Goal: Transaction & Acquisition: Purchase product/service

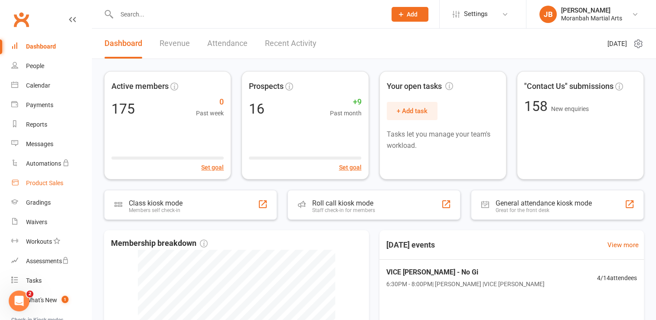
click at [50, 180] on div "Product Sales" at bounding box center [44, 183] width 37 height 7
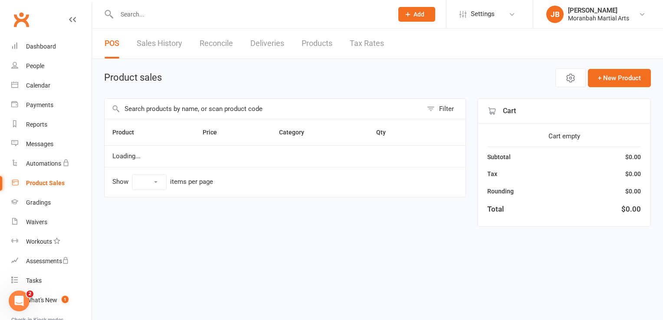
select select "100"
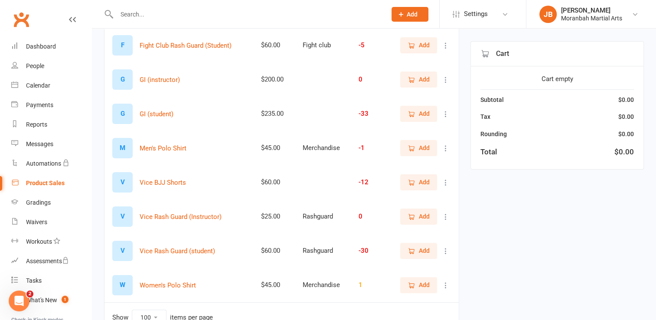
scroll to position [195, 0]
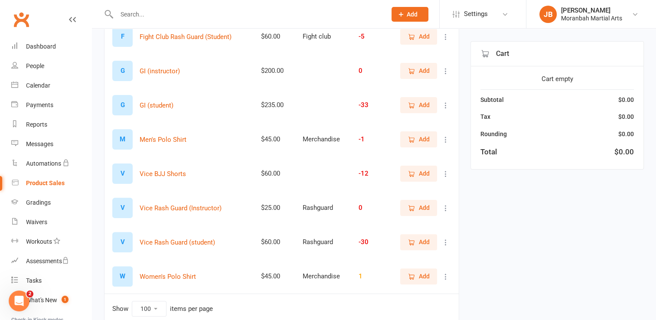
click at [423, 244] on span "Add" at bounding box center [424, 242] width 11 height 10
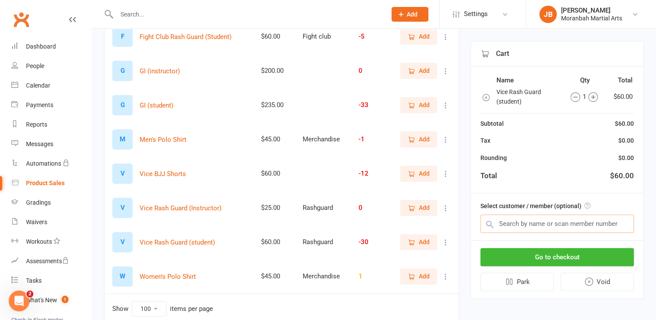
click at [607, 222] on input "text" at bounding box center [558, 224] width 154 height 18
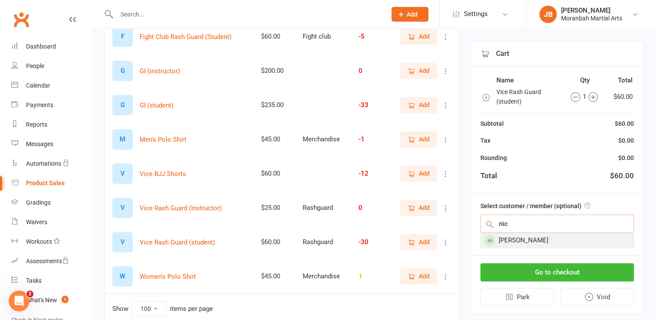
type input "nic"
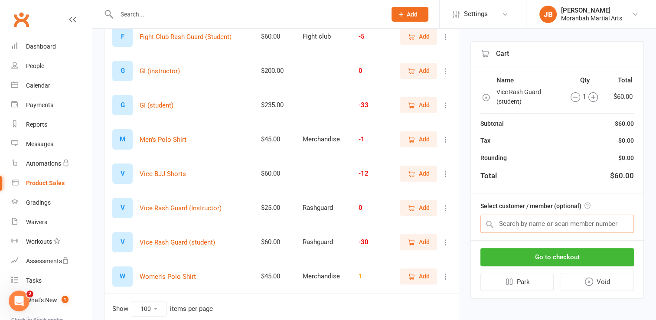
click at [547, 224] on input "text" at bounding box center [558, 224] width 154 height 18
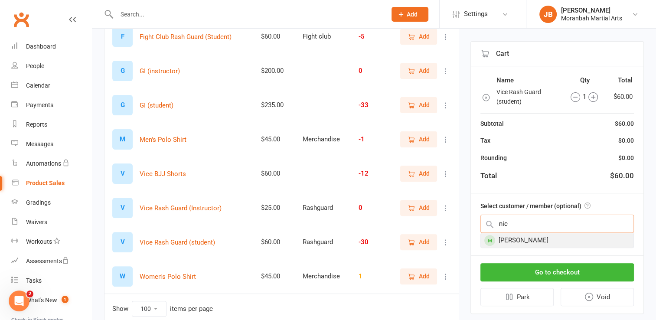
type input "nic"
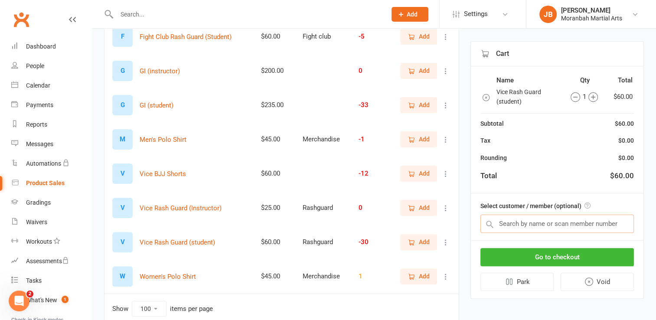
click at [530, 225] on input "text" at bounding box center [558, 224] width 154 height 18
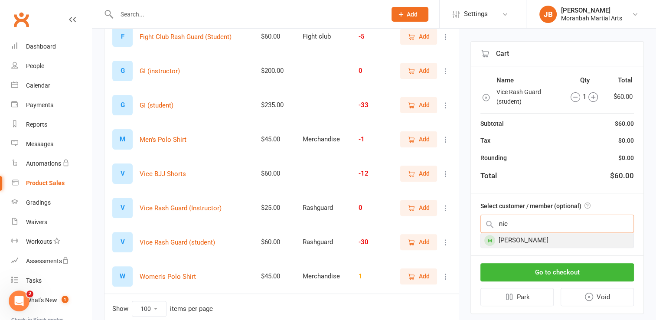
type input "nic"
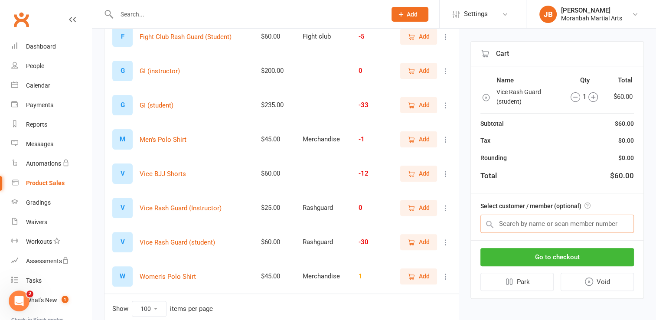
click at [534, 218] on input "text" at bounding box center [558, 224] width 154 height 18
click at [547, 255] on button "Go to checkout" at bounding box center [558, 257] width 154 height 18
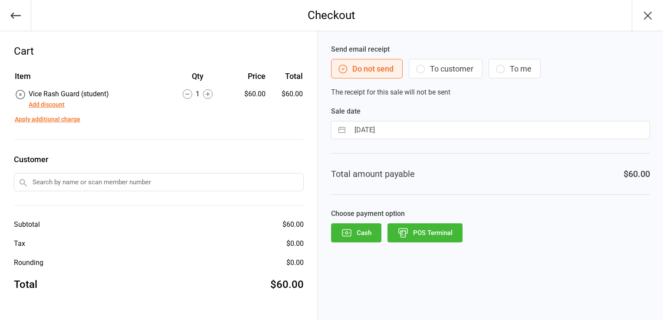
click at [279, 176] on input "text" at bounding box center [159, 182] width 290 height 18
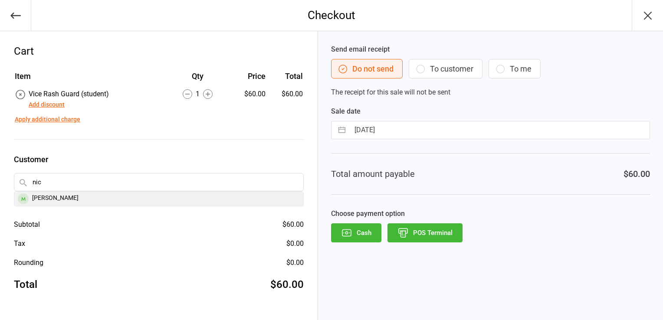
type input "nic"
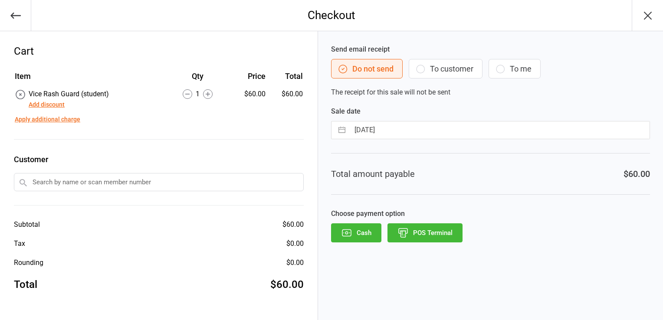
click at [46, 184] on input "text" at bounding box center [159, 182] width 290 height 18
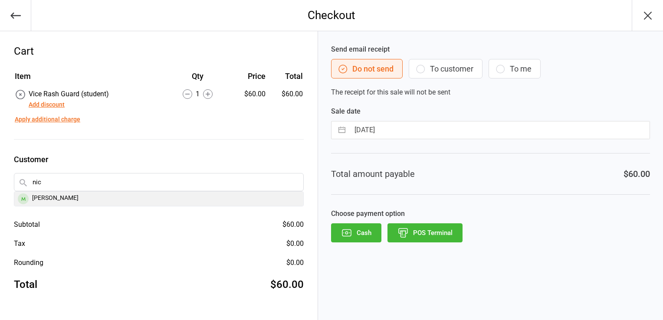
type input "nic"
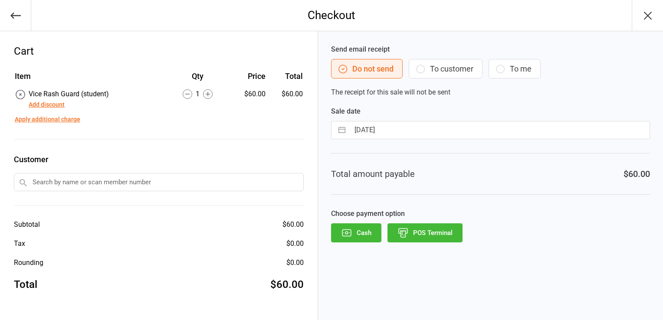
click at [14, 18] on icon "button" at bounding box center [16, 16] width 12 height 12
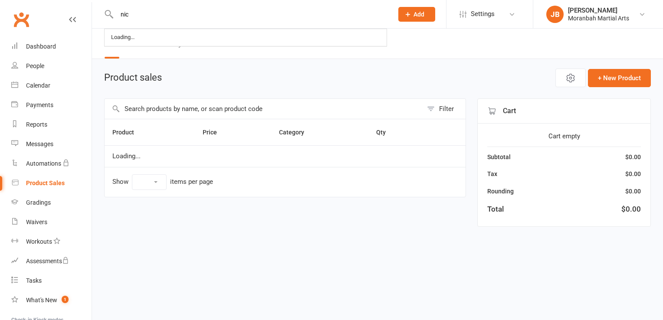
select select "100"
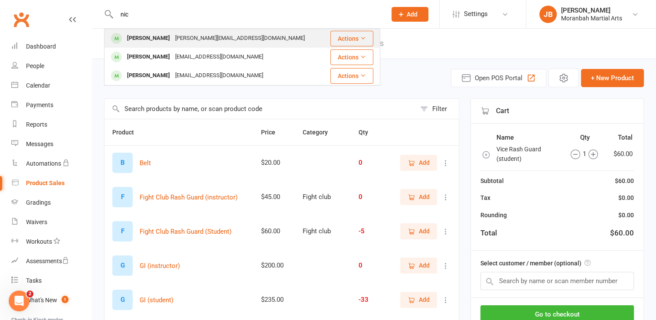
type input "nic"
click at [136, 39] on div "[PERSON_NAME]" at bounding box center [148, 38] width 48 height 13
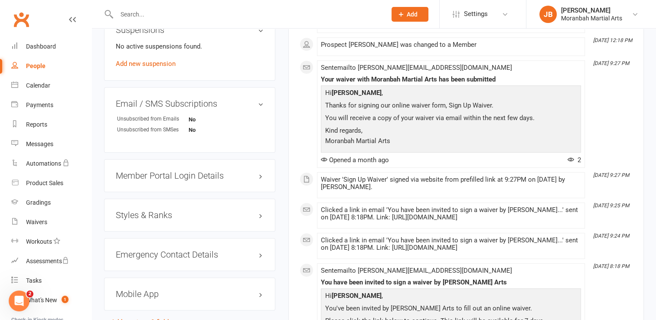
scroll to position [532, 0]
